Goal: Task Accomplishment & Management: Use online tool/utility

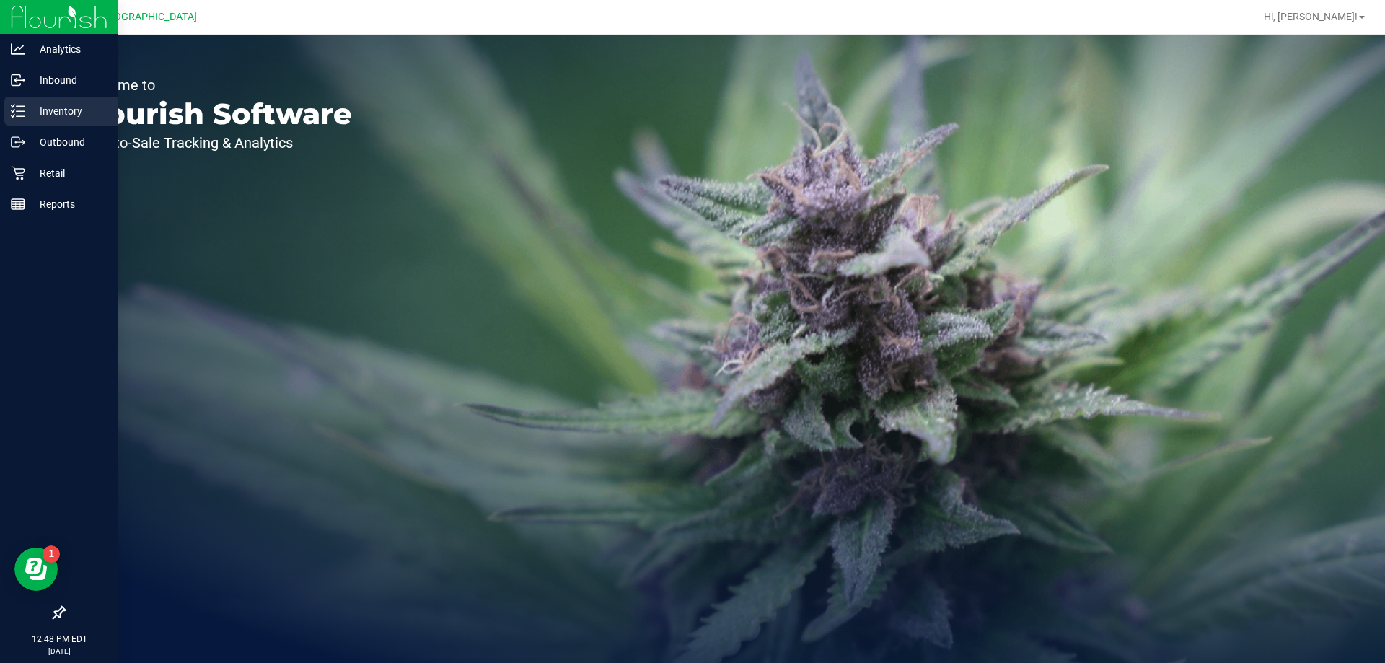
click at [37, 117] on p "Inventory" at bounding box center [68, 110] width 87 height 17
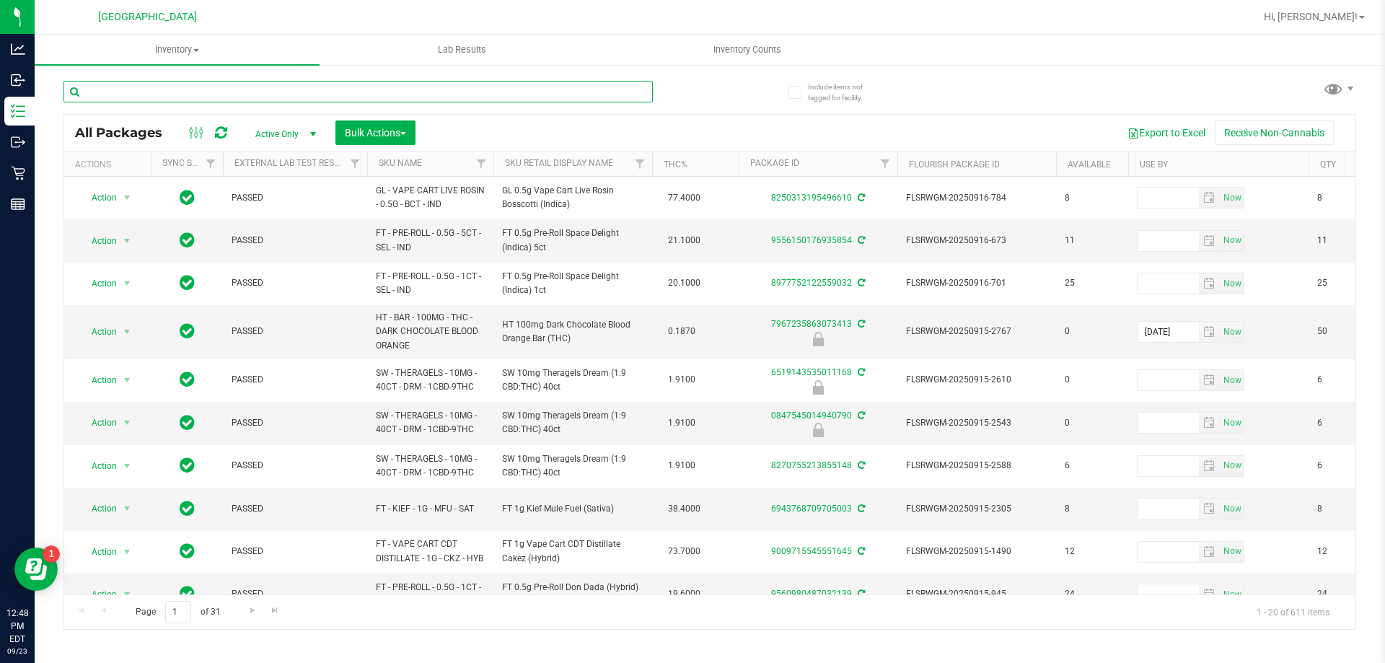
click at [159, 95] on input "text" at bounding box center [358, 92] width 590 height 22
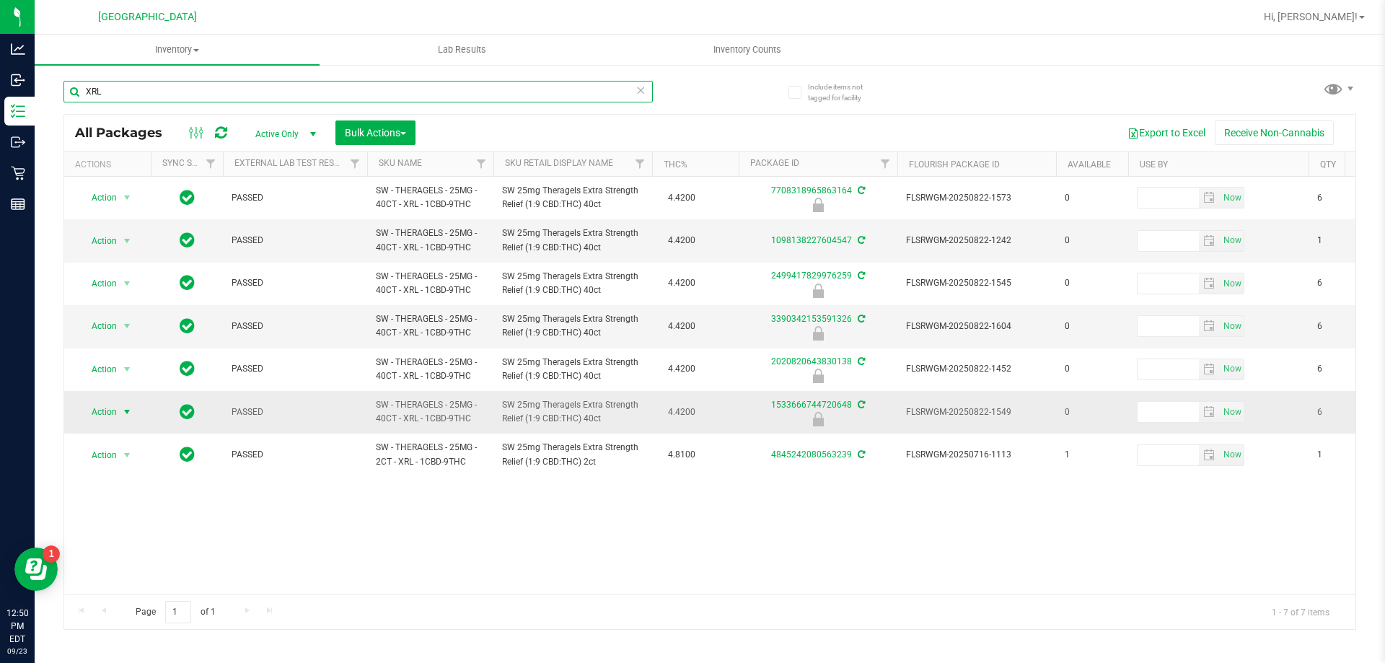
type input "XRL"
click at [100, 406] on span "Action" at bounding box center [98, 412] width 39 height 20
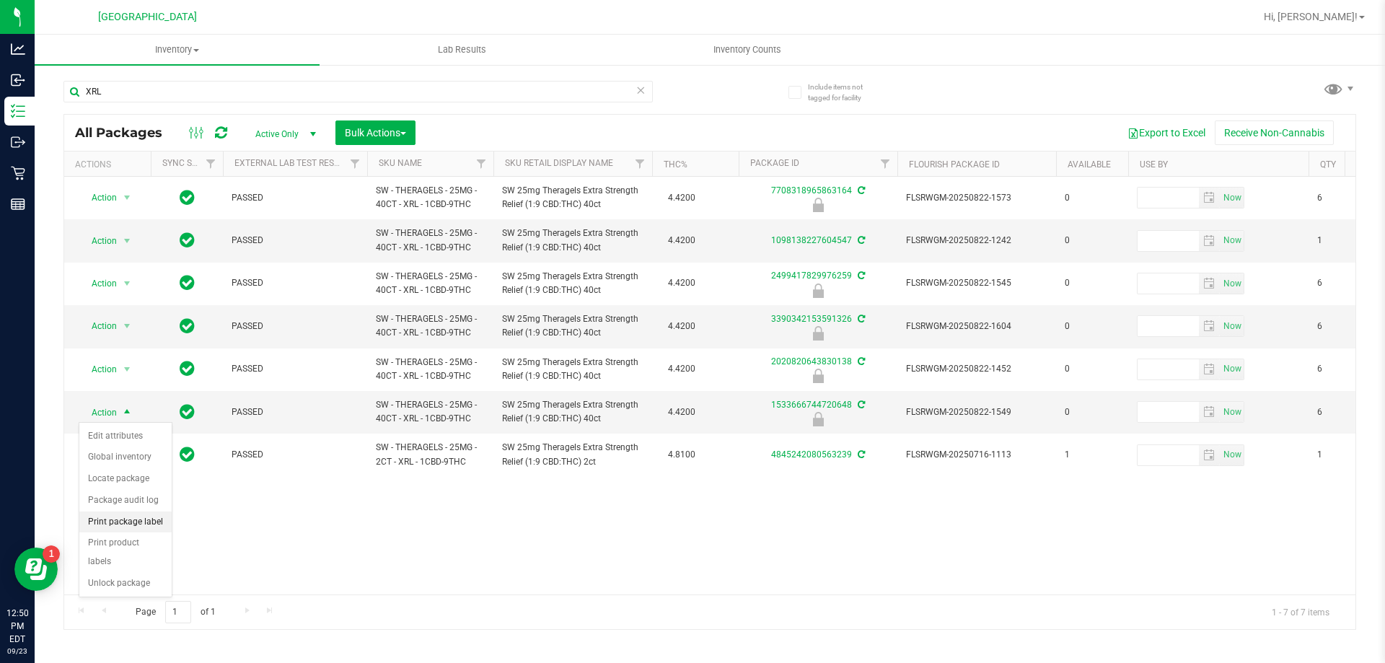
click at [133, 522] on li "Print package label" at bounding box center [125, 523] width 92 height 22
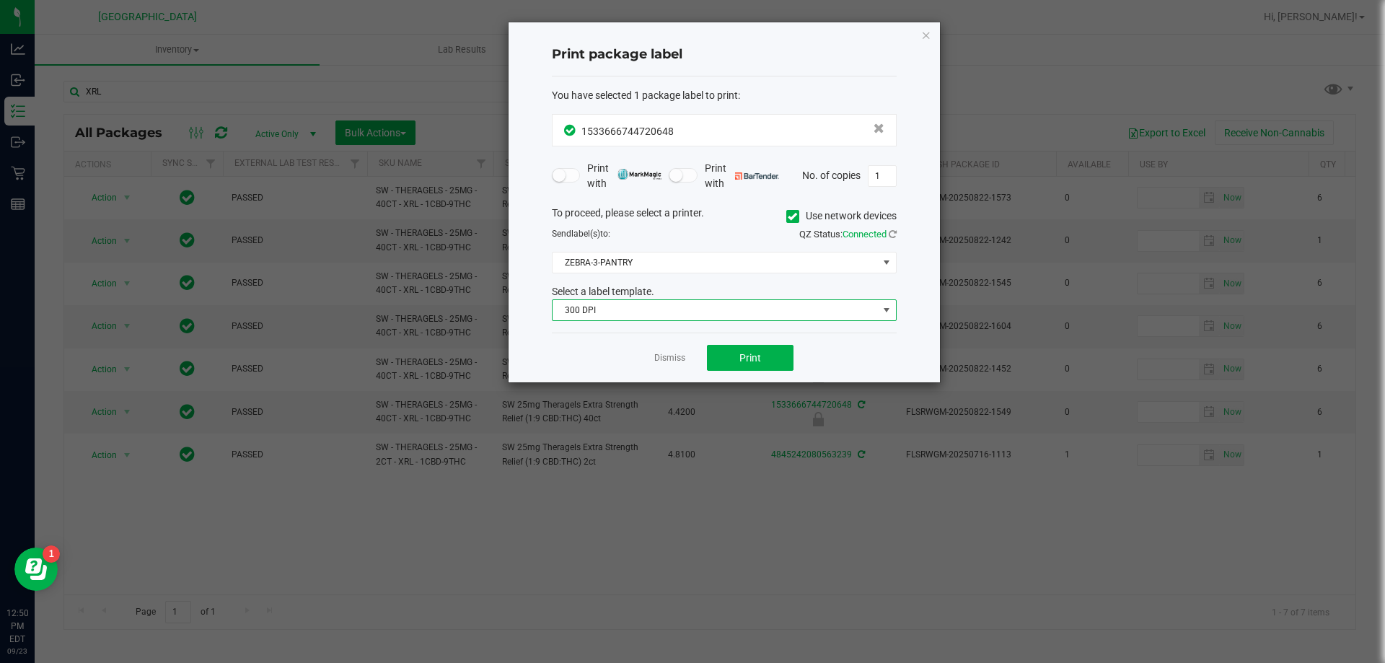
click at [630, 301] on span "300 DPI" at bounding box center [715, 310] width 325 height 20
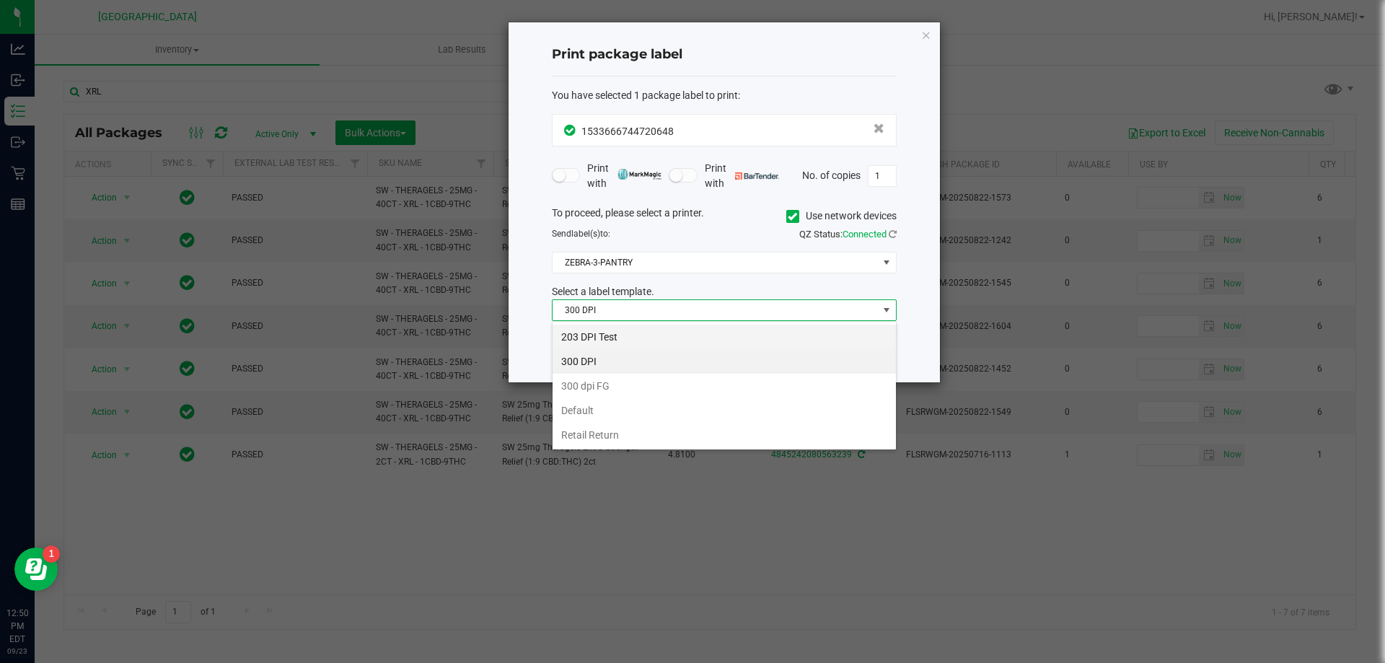
scroll to position [22, 345]
click at [591, 340] on li "203 DPI Test" at bounding box center [724, 337] width 343 height 25
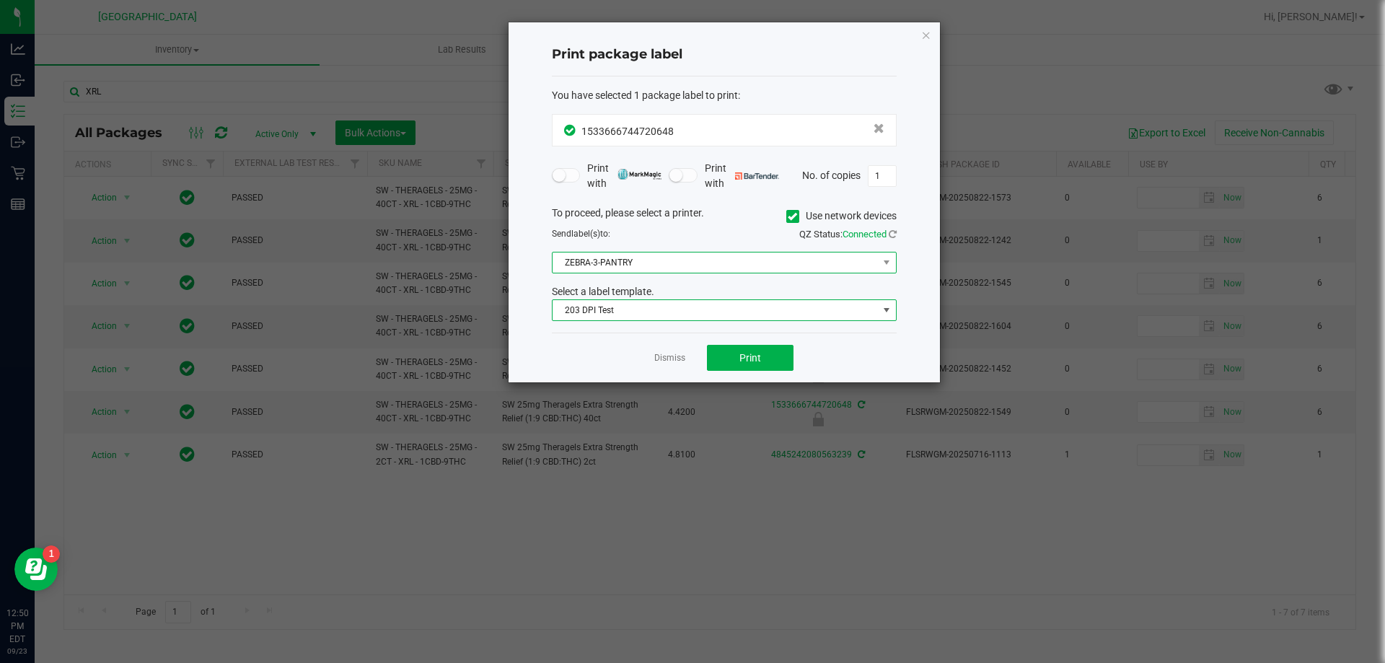
click at [660, 264] on span "ZEBRA-3-PANTRY" at bounding box center [715, 263] width 325 height 20
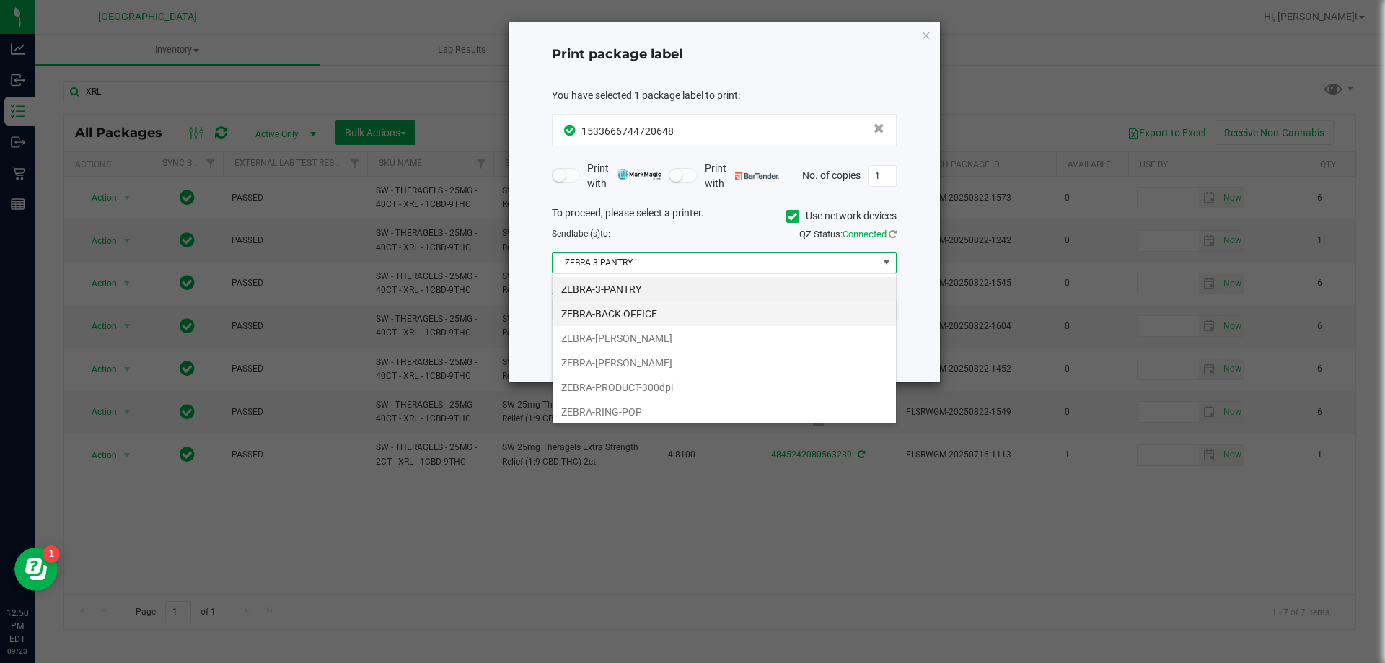
click at [636, 312] on li "ZEBRA-BACK OFFICE" at bounding box center [724, 314] width 343 height 25
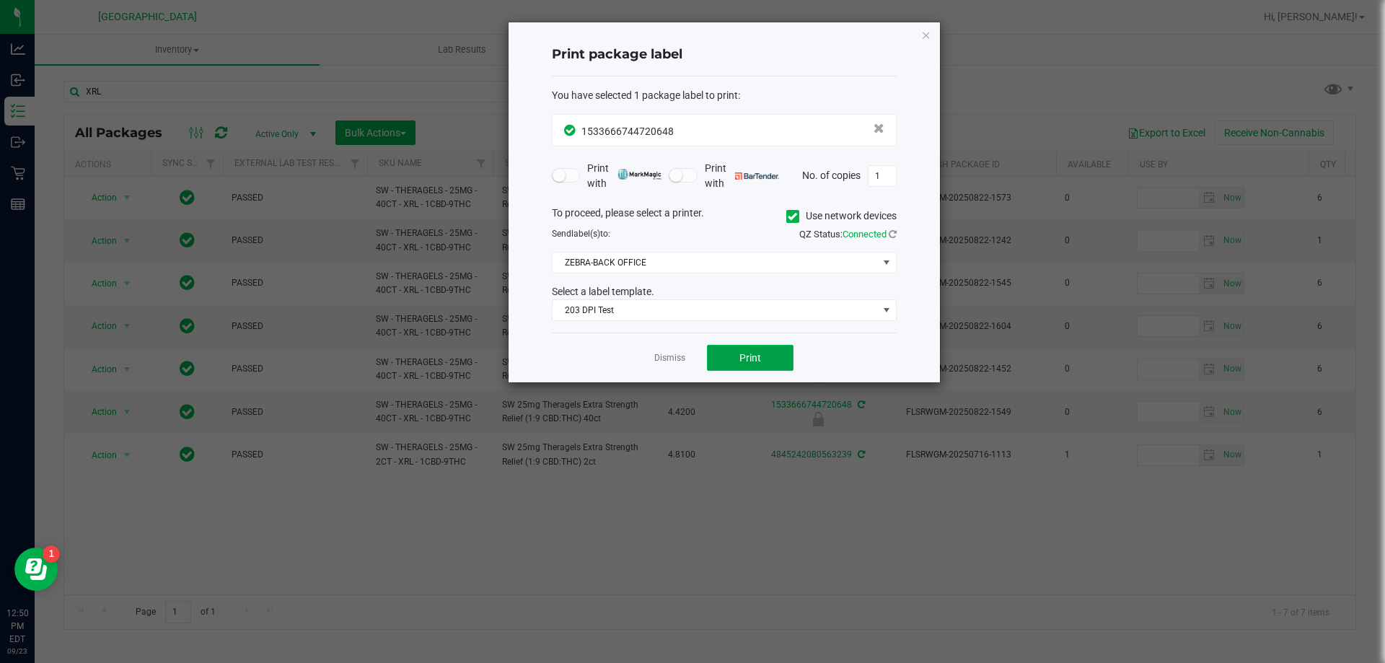
click at [718, 360] on button "Print" at bounding box center [750, 358] width 87 height 26
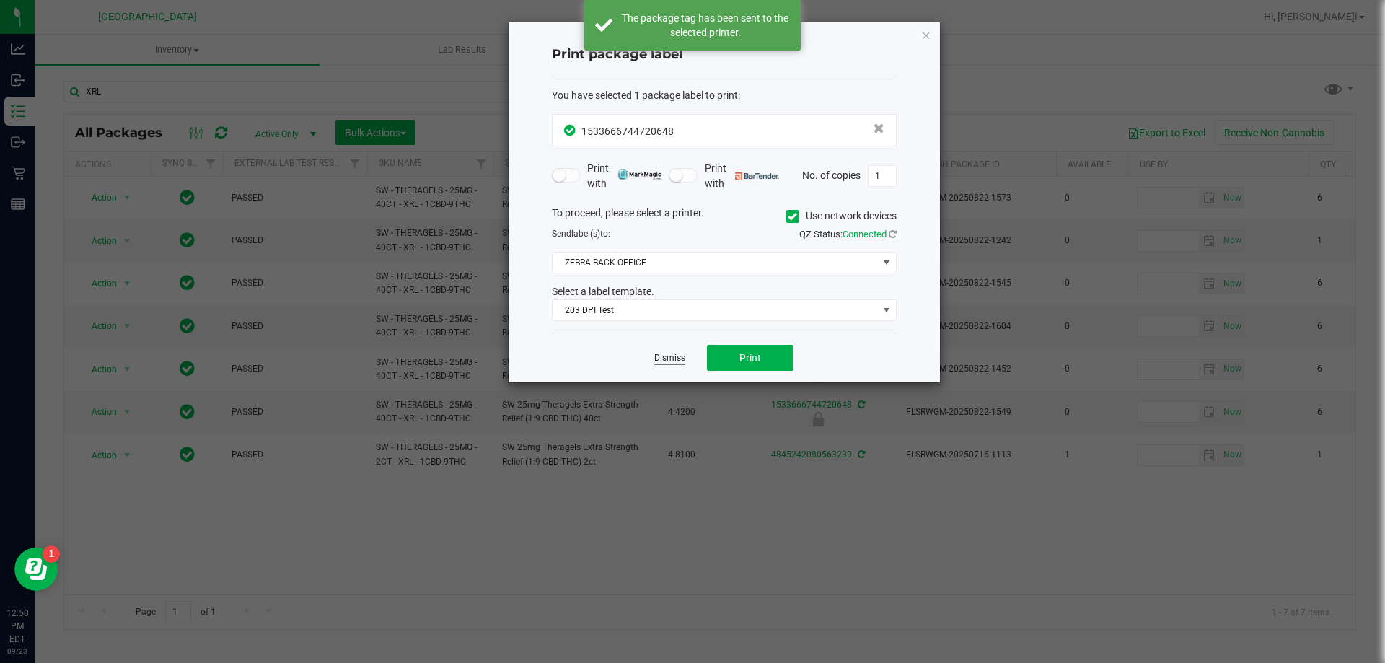
click at [675, 358] on link "Dismiss" at bounding box center [669, 358] width 31 height 12
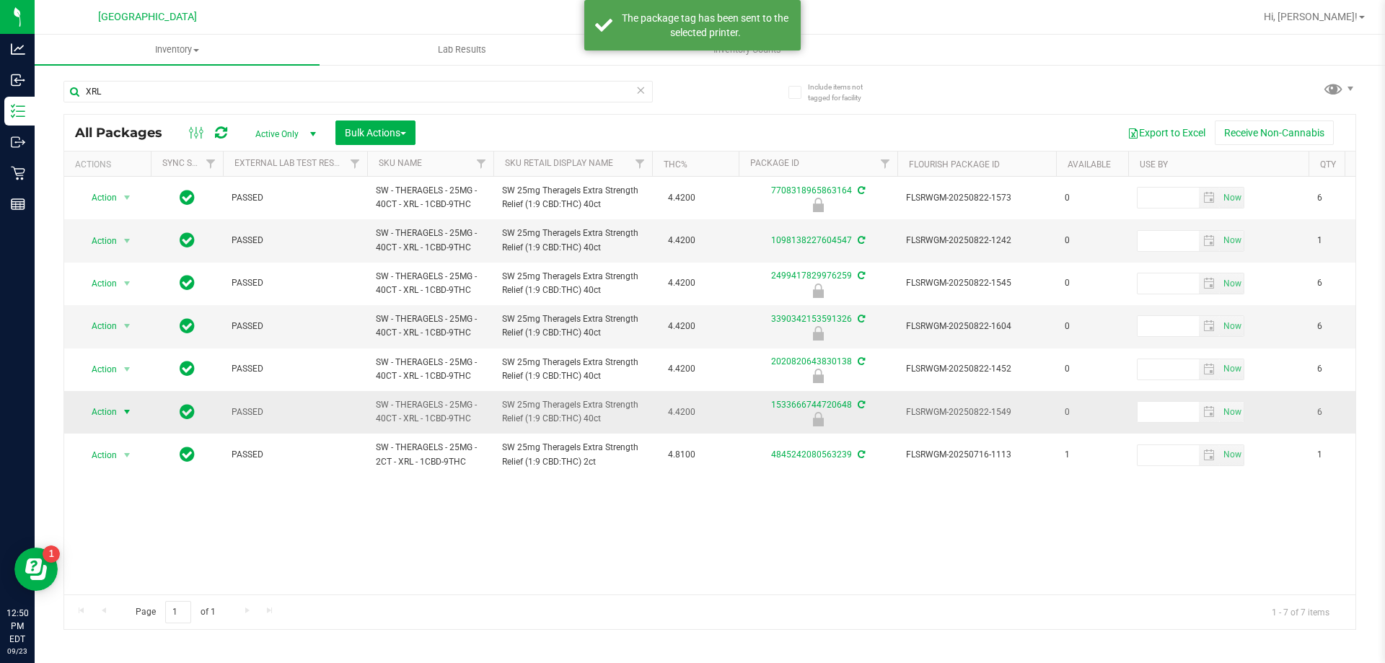
click at [101, 413] on span "Action" at bounding box center [98, 412] width 39 height 20
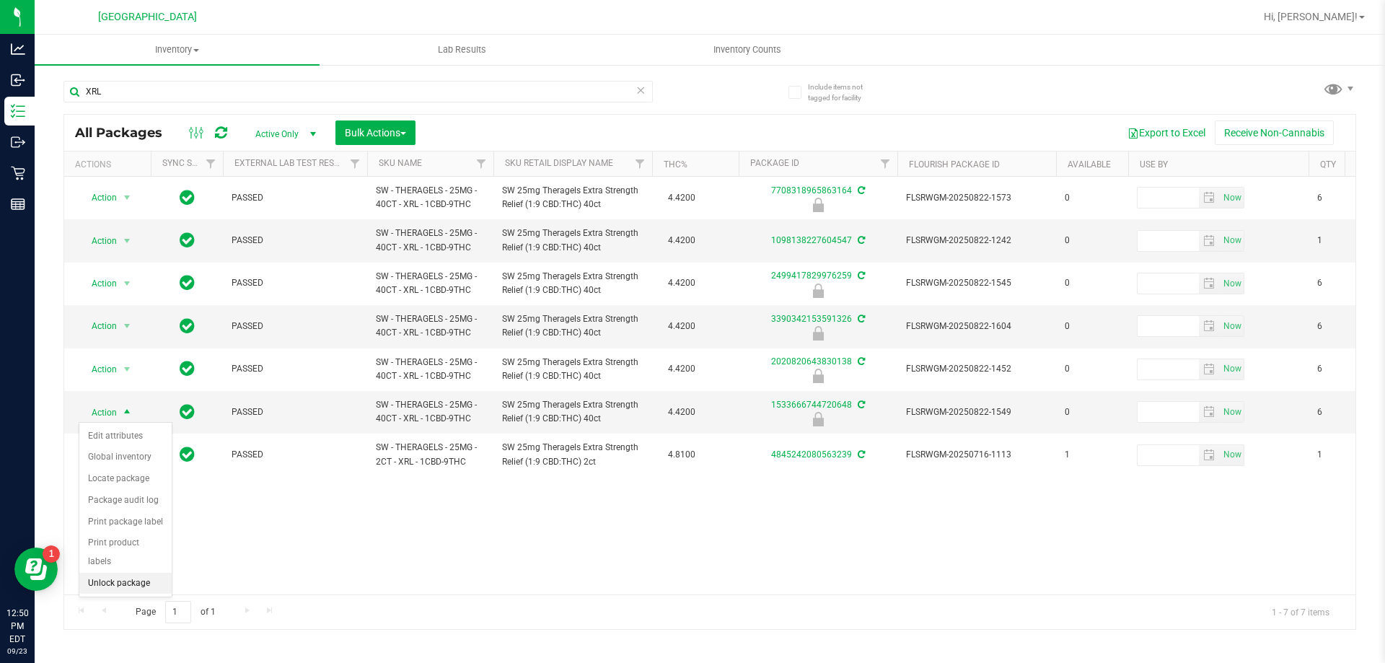
click at [107, 573] on li "Unlock package" at bounding box center [125, 584] width 92 height 22
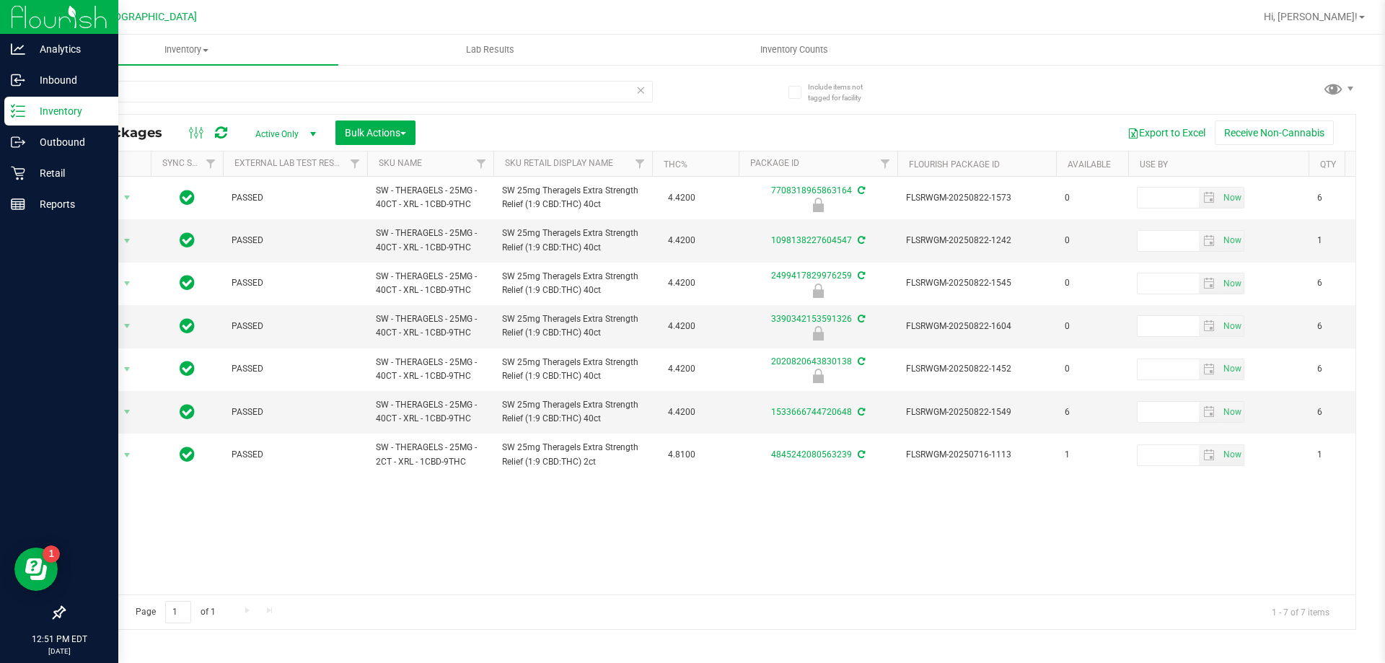
click at [18, 22] on img at bounding box center [59, 17] width 97 height 34
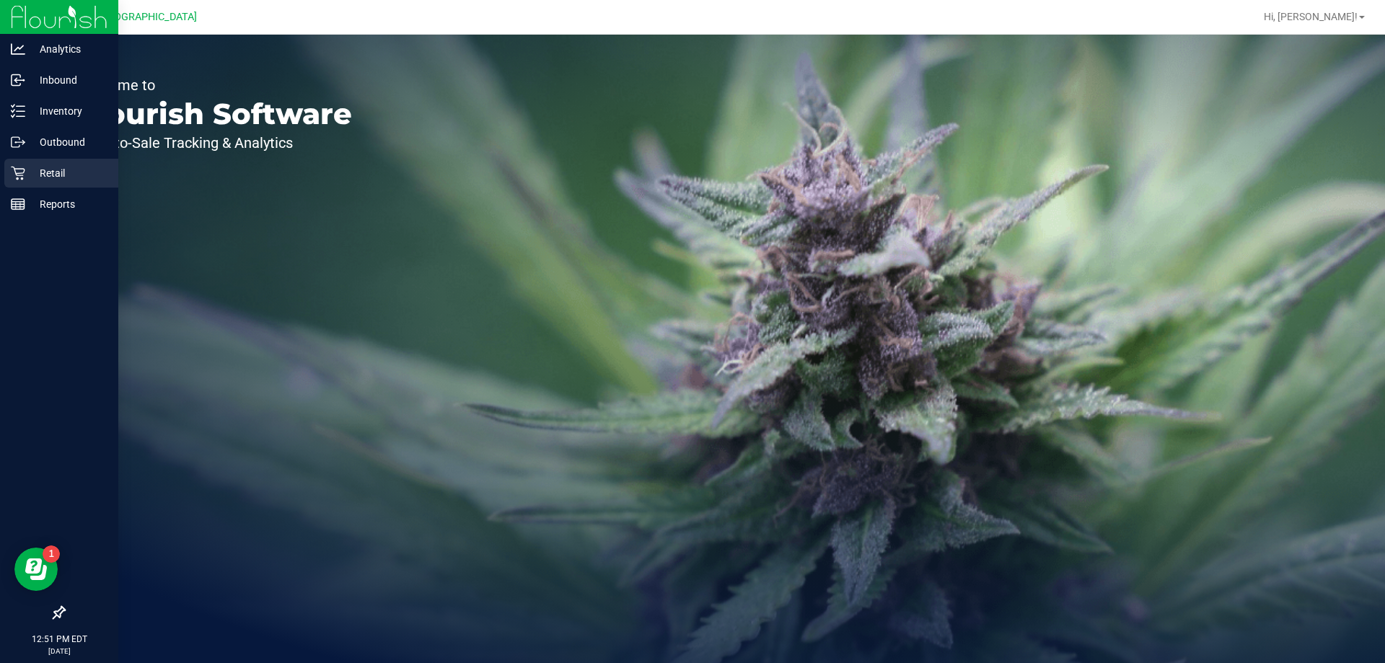
click at [76, 167] on p "Retail" at bounding box center [68, 173] width 87 height 17
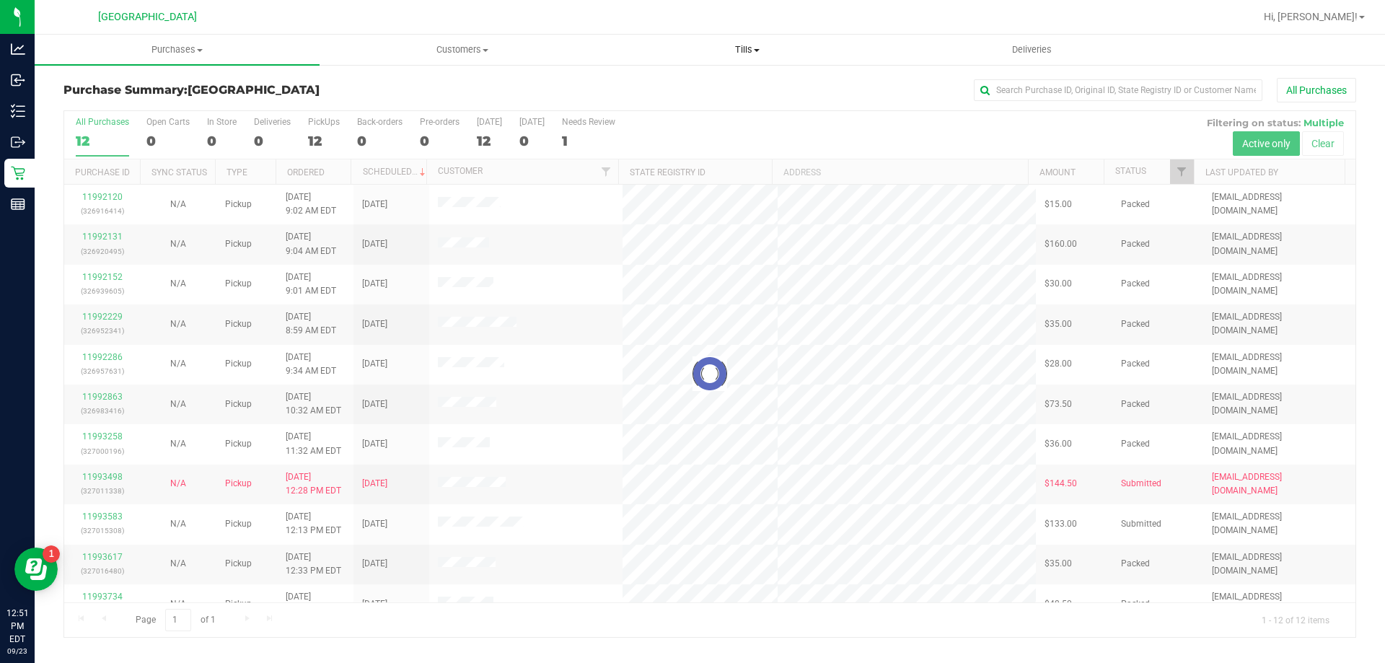
click at [740, 48] on span "Tills" at bounding box center [747, 49] width 284 height 13
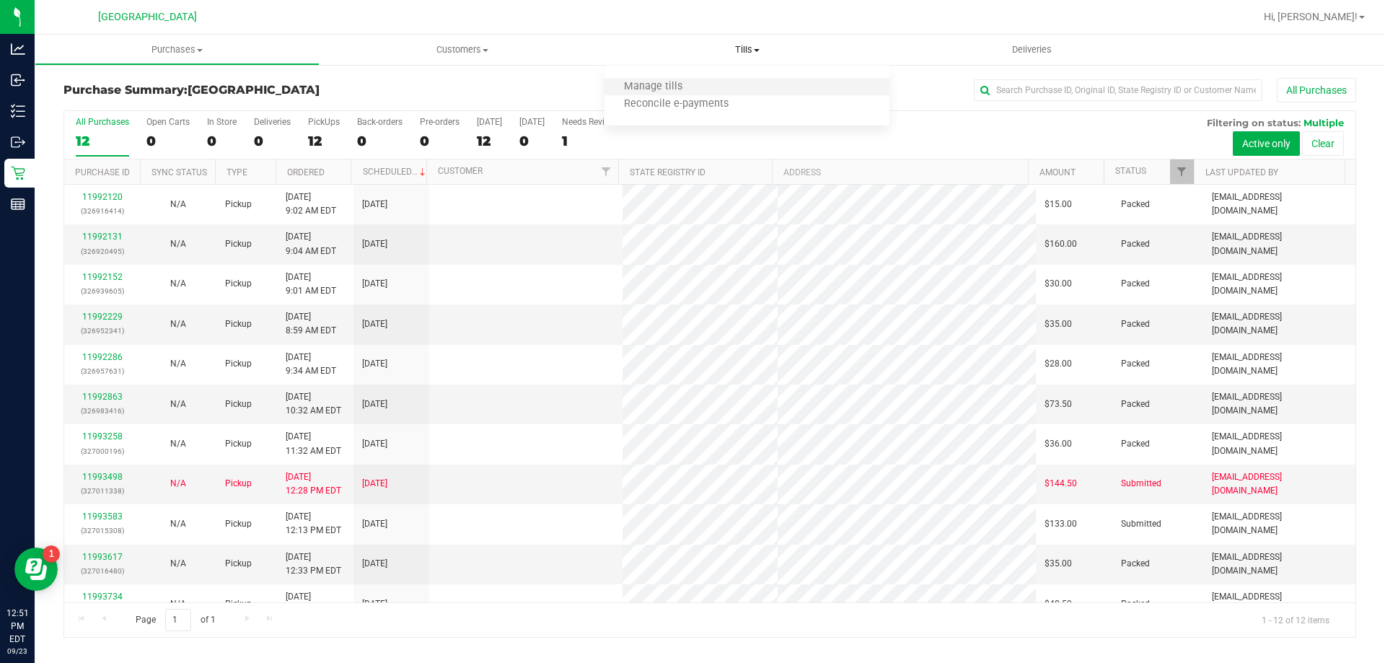
click at [714, 82] on li "Manage tills" at bounding box center [747, 87] width 285 height 17
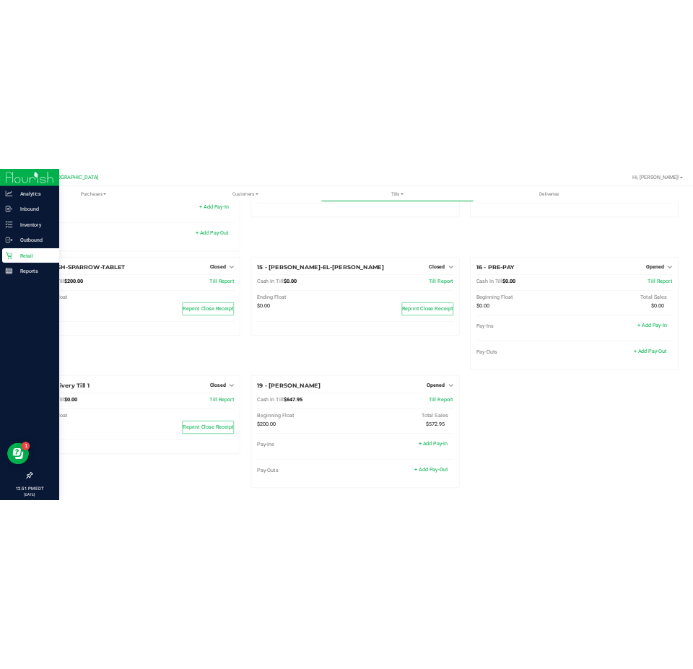
scroll to position [745, 0]
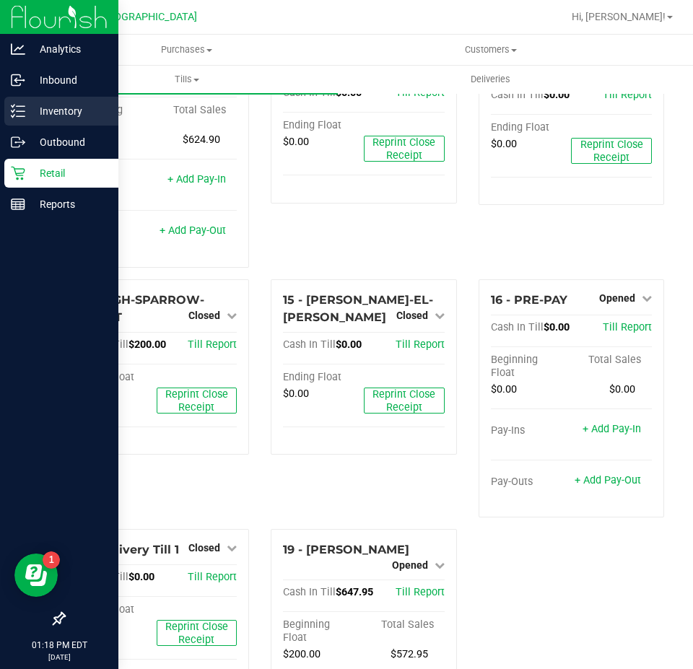
click at [43, 113] on p "Inventory" at bounding box center [68, 110] width 87 height 17
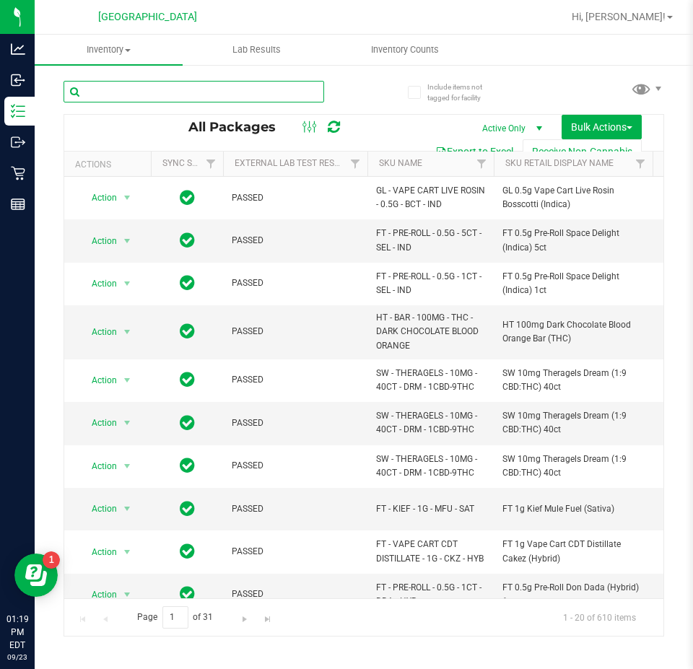
click at [152, 90] on input "text" at bounding box center [193, 92] width 260 height 22
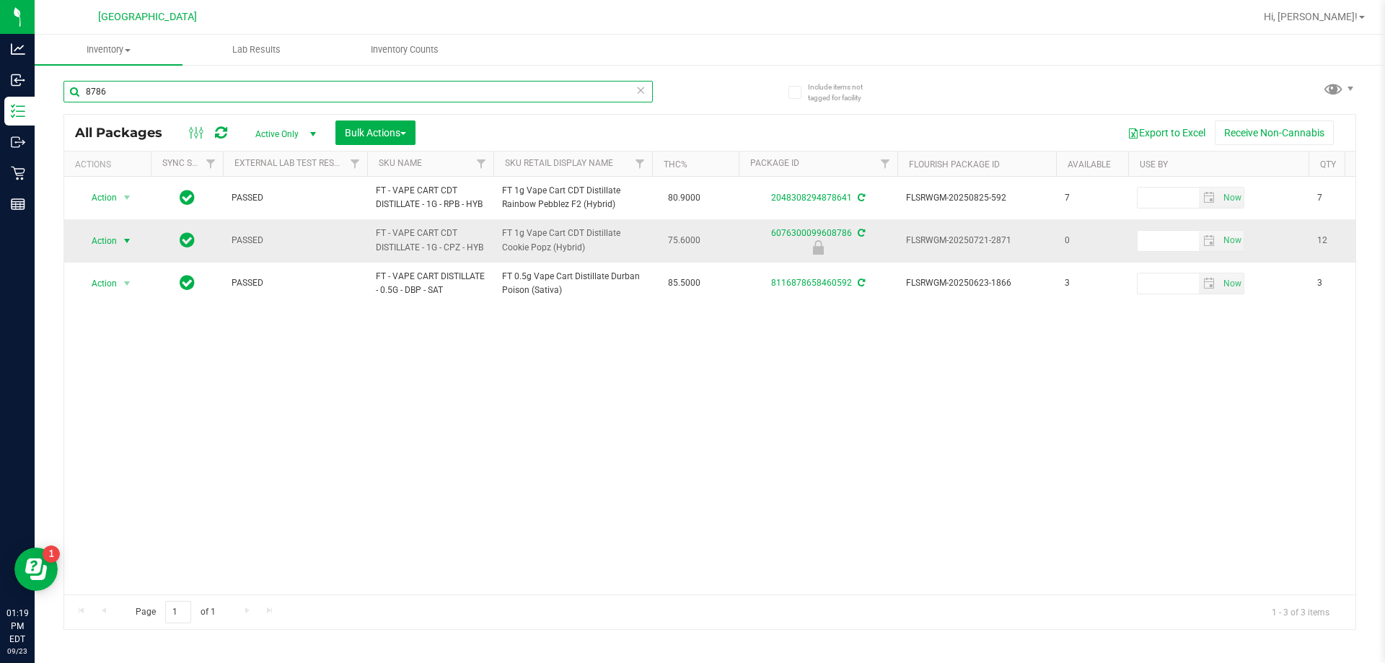
type input "8786"
click at [113, 248] on span "Action" at bounding box center [98, 241] width 39 height 20
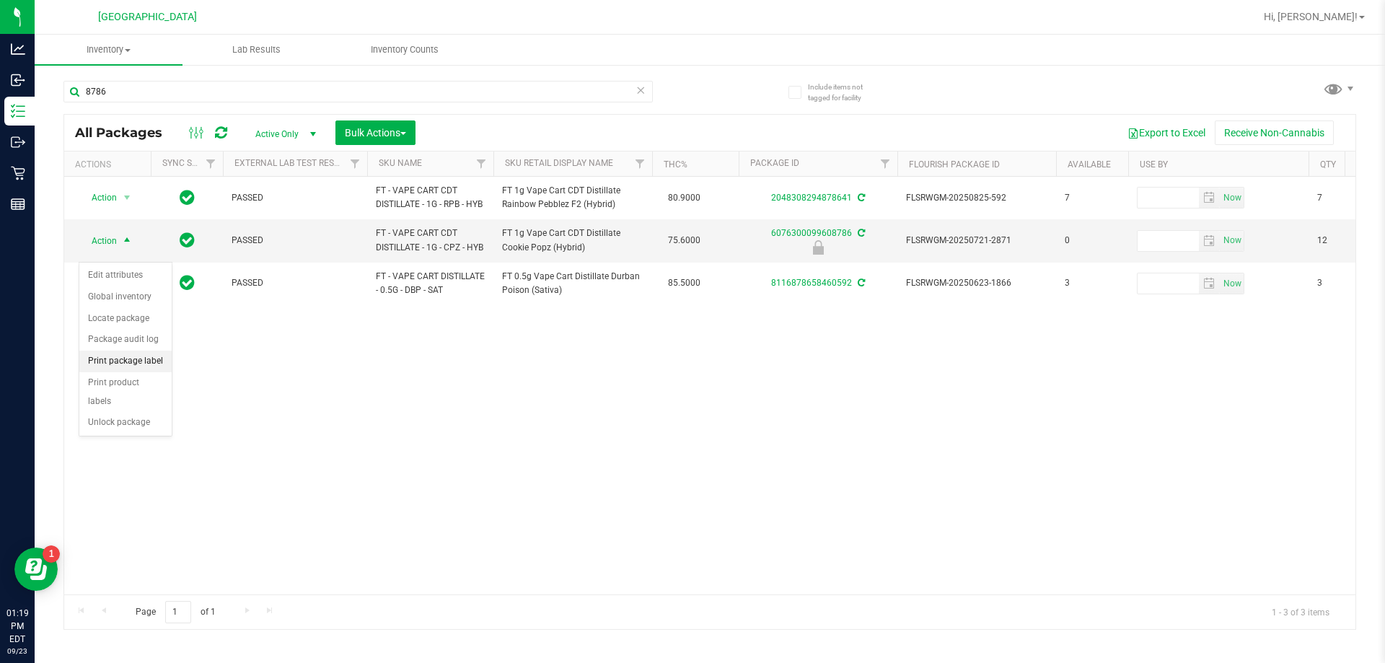
click at [133, 363] on li "Print package label" at bounding box center [125, 362] width 92 height 22
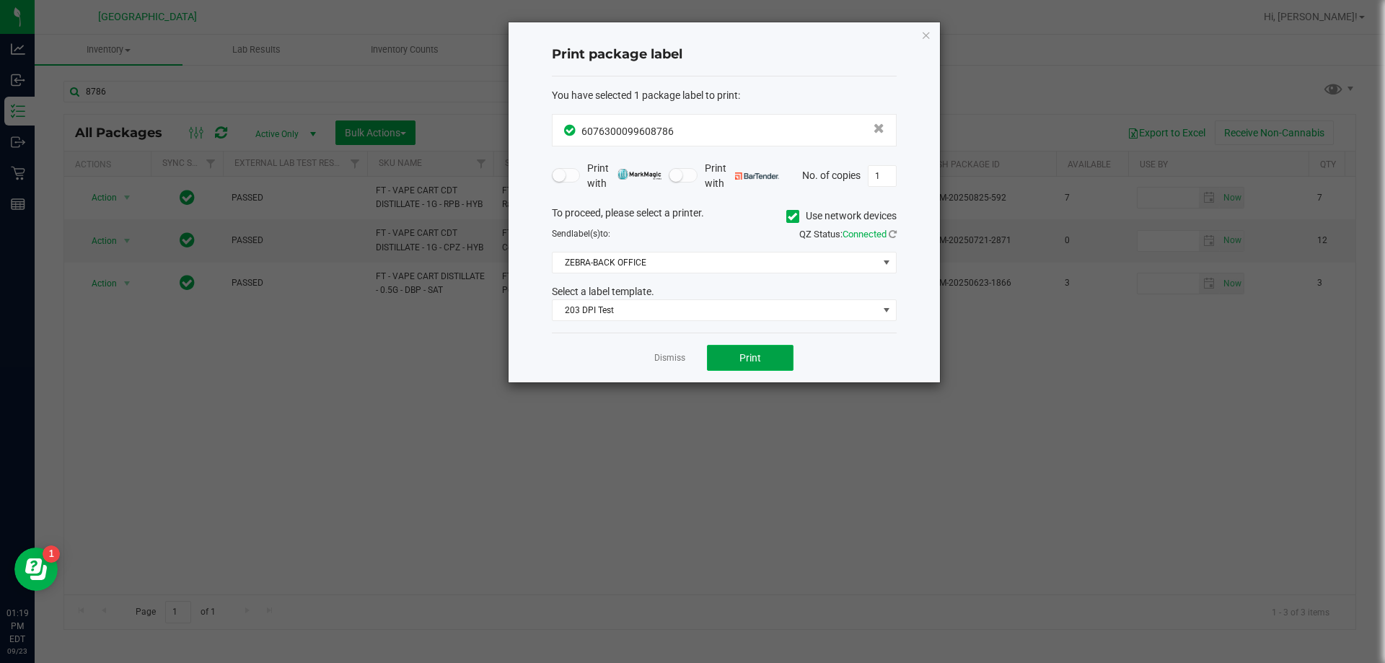
click at [732, 359] on button "Print" at bounding box center [750, 358] width 87 height 26
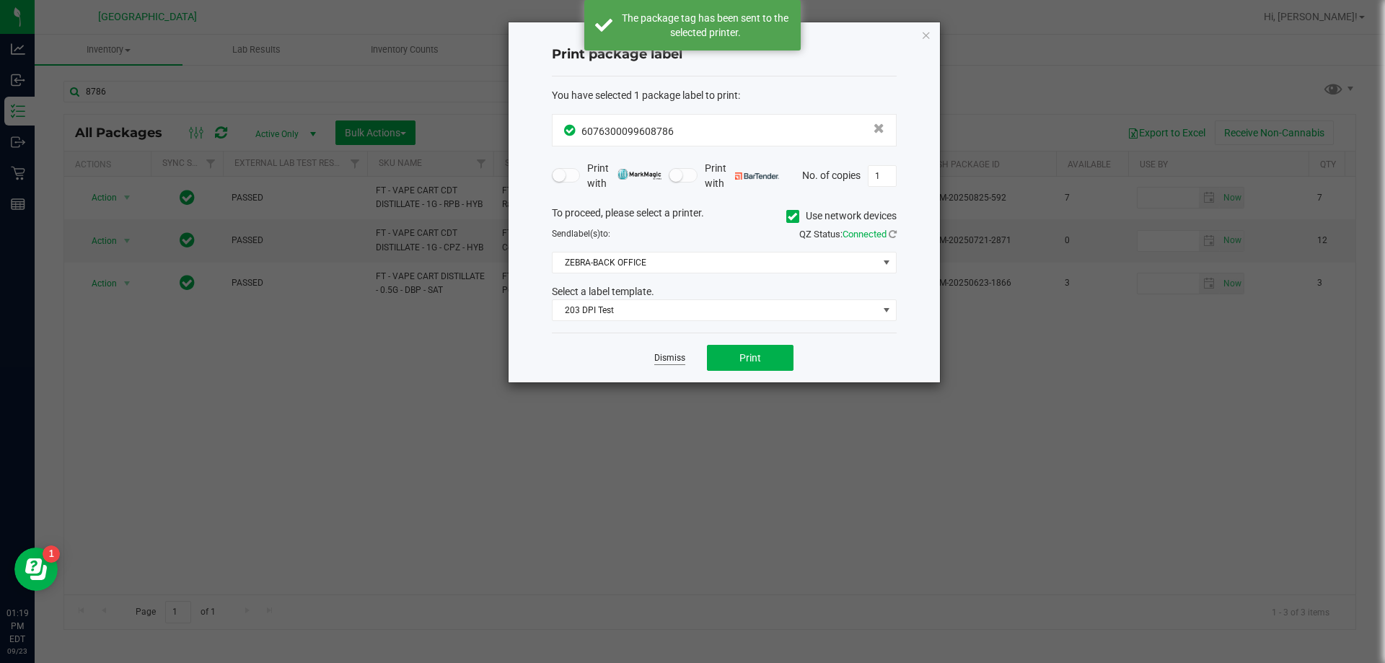
click at [669, 359] on link "Dismiss" at bounding box center [669, 358] width 31 height 12
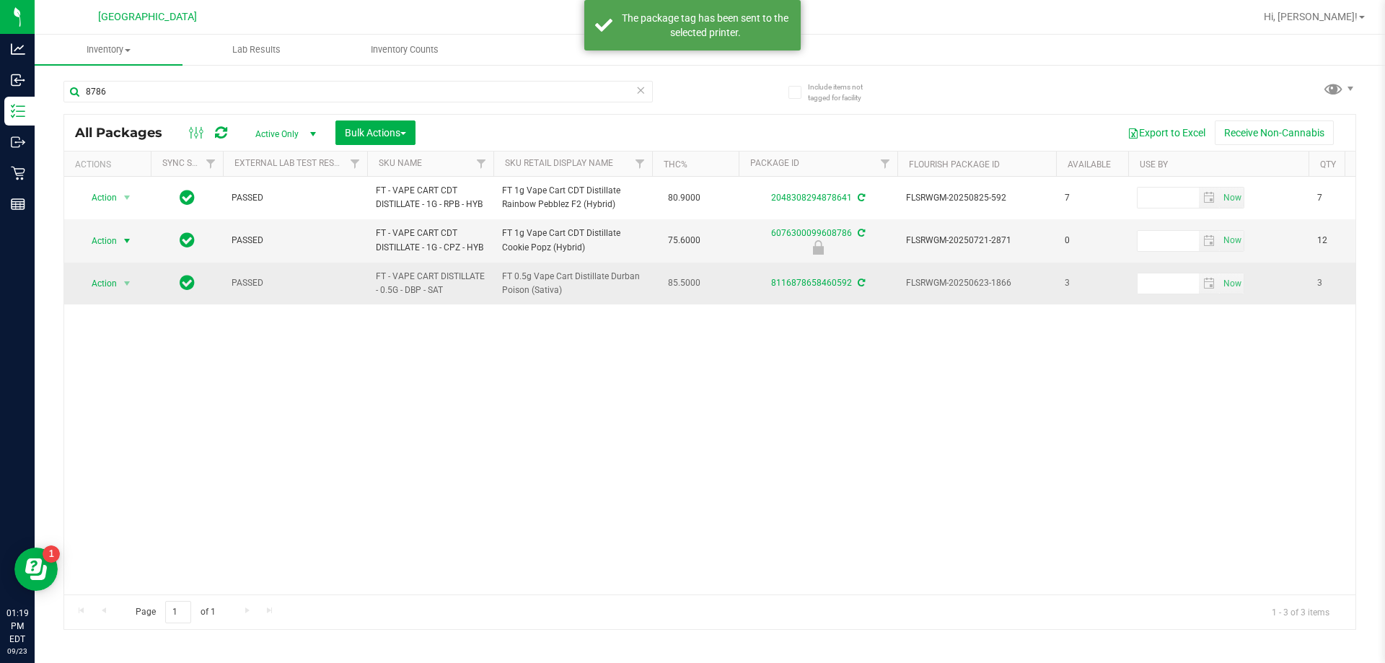
drag, startPoint x: 508, startPoint y: 440, endPoint x: 195, endPoint y: 291, distance: 347.0
click at [333, 362] on div "Action Action Adjust qty Create package Edit attributes Global inventory Locate…" at bounding box center [710, 386] width 1292 height 418
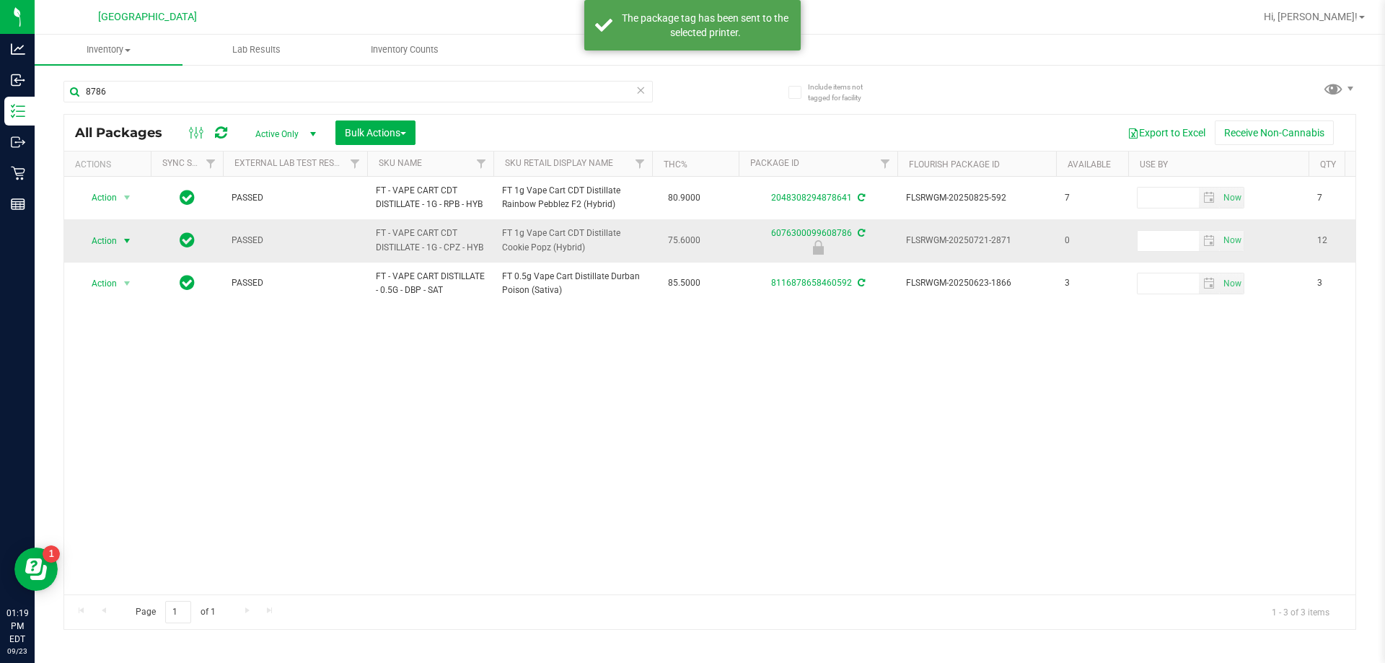
click at [108, 245] on span "Action" at bounding box center [98, 241] width 39 height 20
click at [115, 412] on li "Unlock package" at bounding box center [125, 423] width 92 height 22
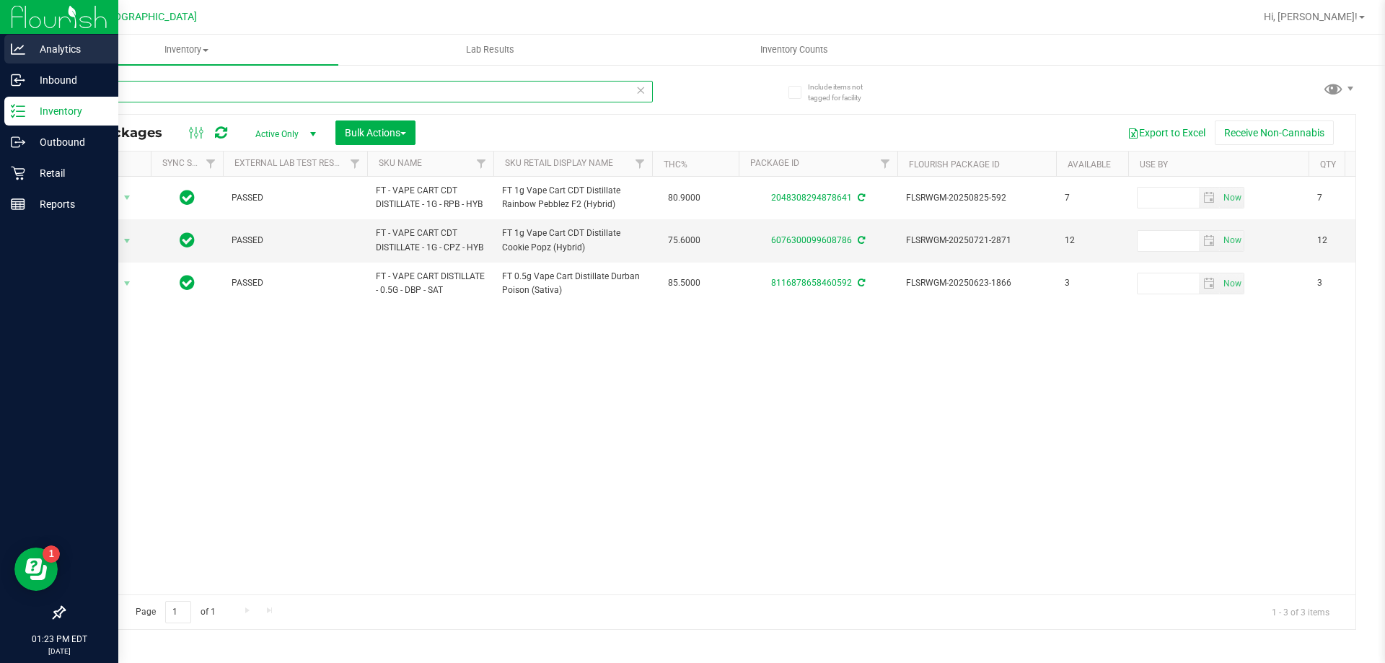
drag, startPoint x: 134, startPoint y: 92, endPoint x: 0, endPoint y: 64, distance: 137.0
click at [0, 67] on div "Analytics Inbound Inventory Outbound Retail Reports 01:23 PM EDT [DATE] 09/[GEO…" at bounding box center [692, 331] width 1385 height 663
type input "="
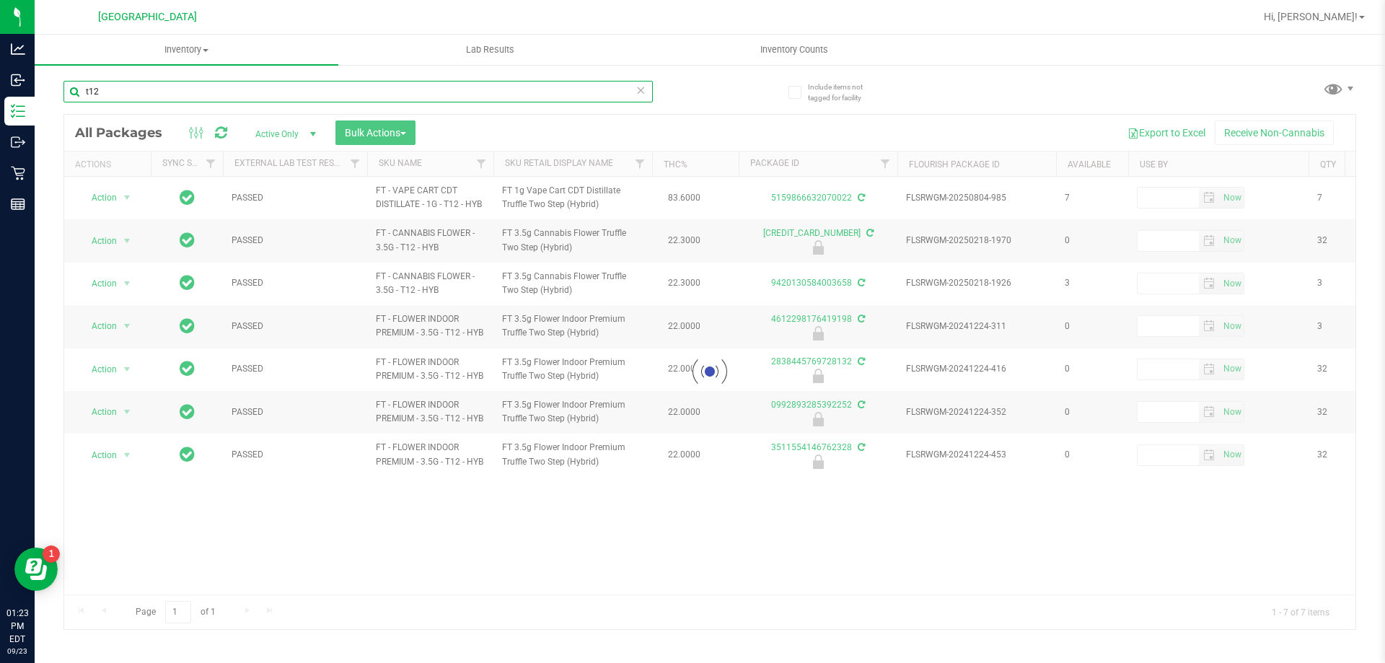
type input "t12"
